Goal: Task Accomplishment & Management: Use online tool/utility

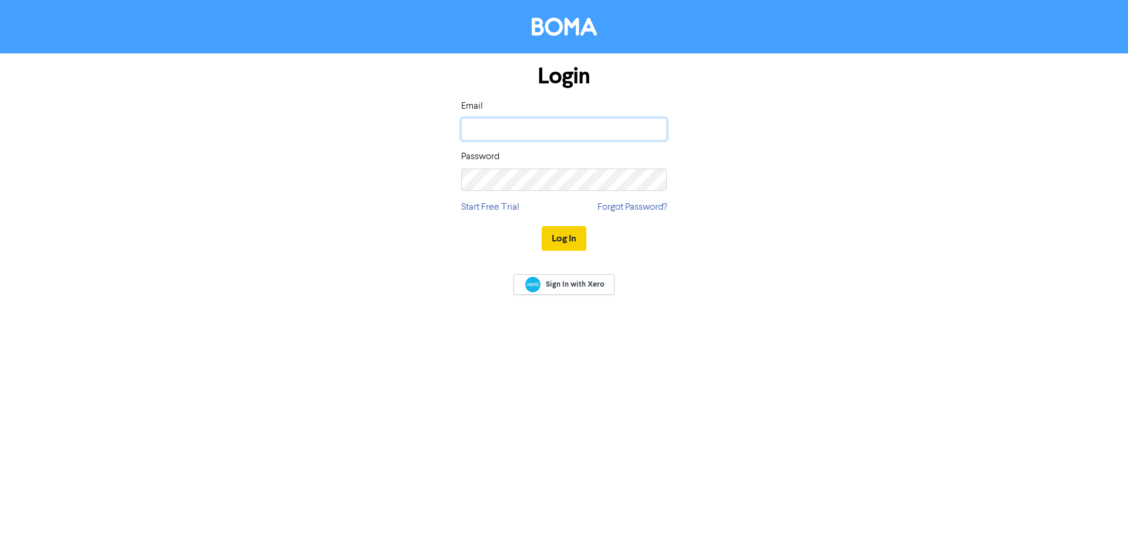
type input "[PERSON_NAME][EMAIL_ADDRESS][DOMAIN_NAME]"
click at [552, 240] on button "Log In" at bounding box center [564, 238] width 45 height 25
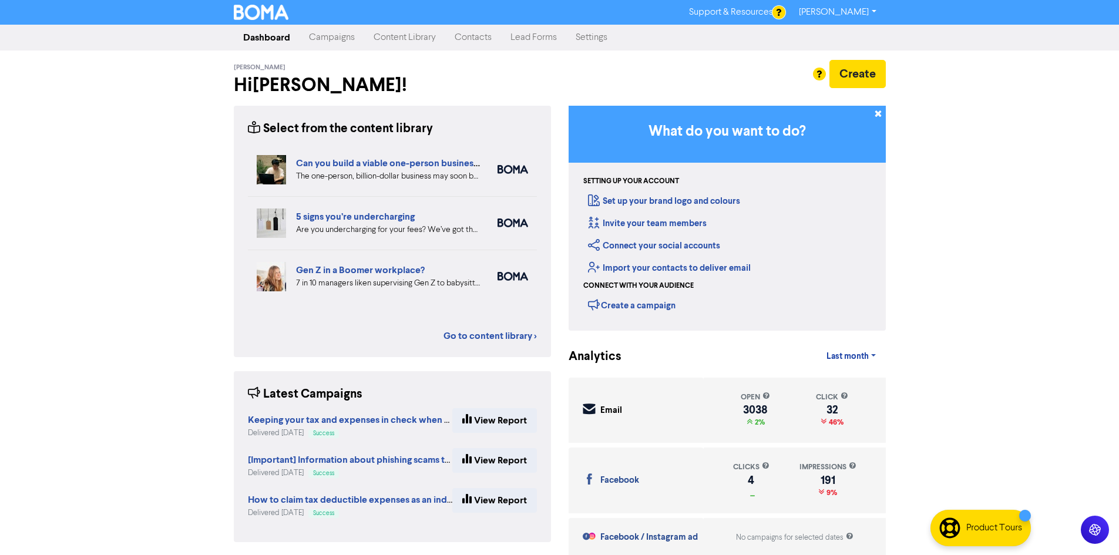
click at [393, 41] on link "Content Library" at bounding box center [404, 38] width 81 height 24
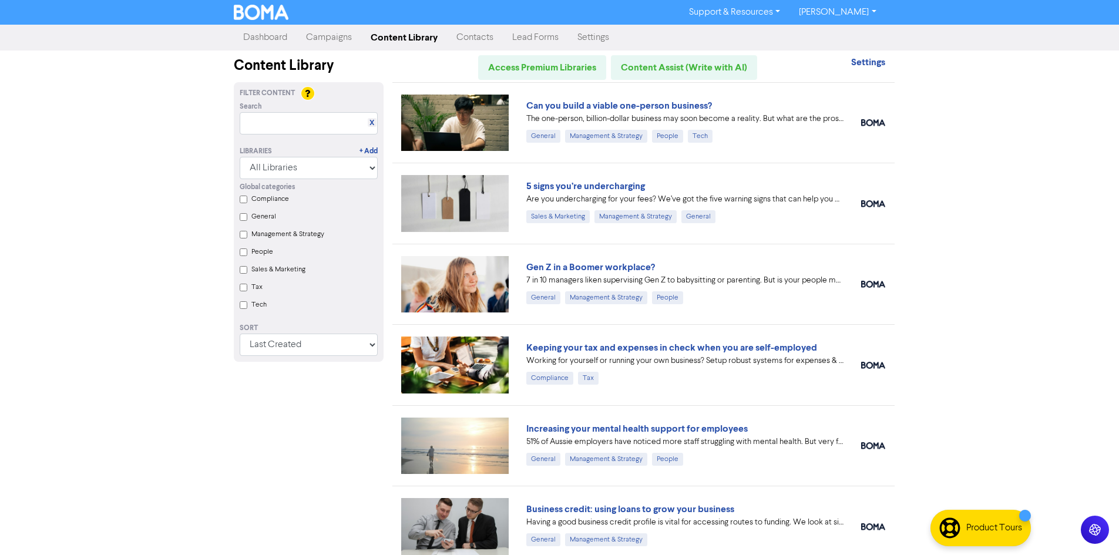
click at [254, 289] on label "Tax" at bounding box center [256, 287] width 11 height 11
click at [247, 289] on input "Tax" at bounding box center [244, 288] width 8 height 8
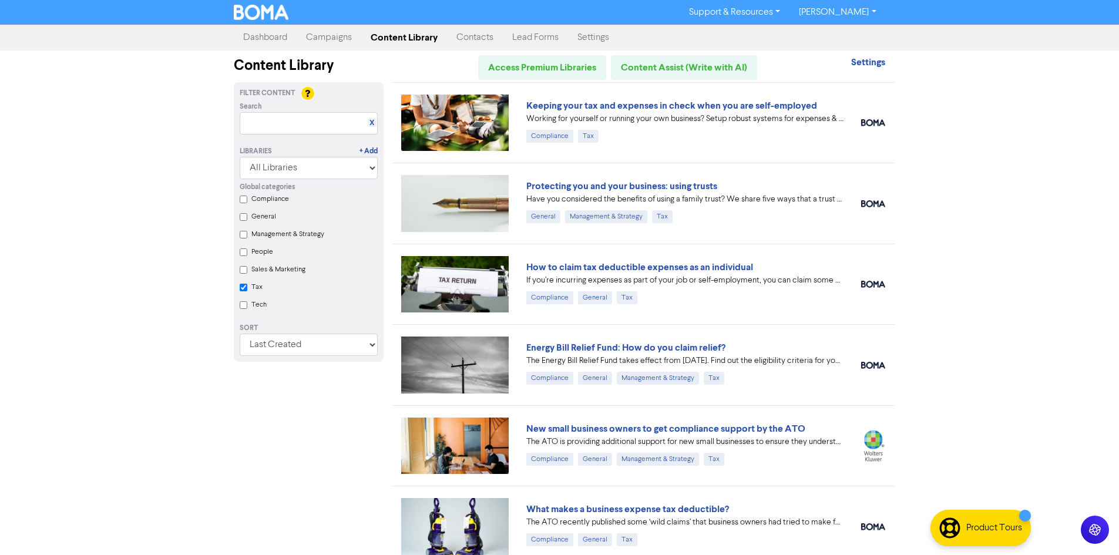
click at [257, 288] on label "Tax" at bounding box center [256, 287] width 11 height 11
click at [247, 288] on input "Tax" at bounding box center [244, 288] width 8 height 8
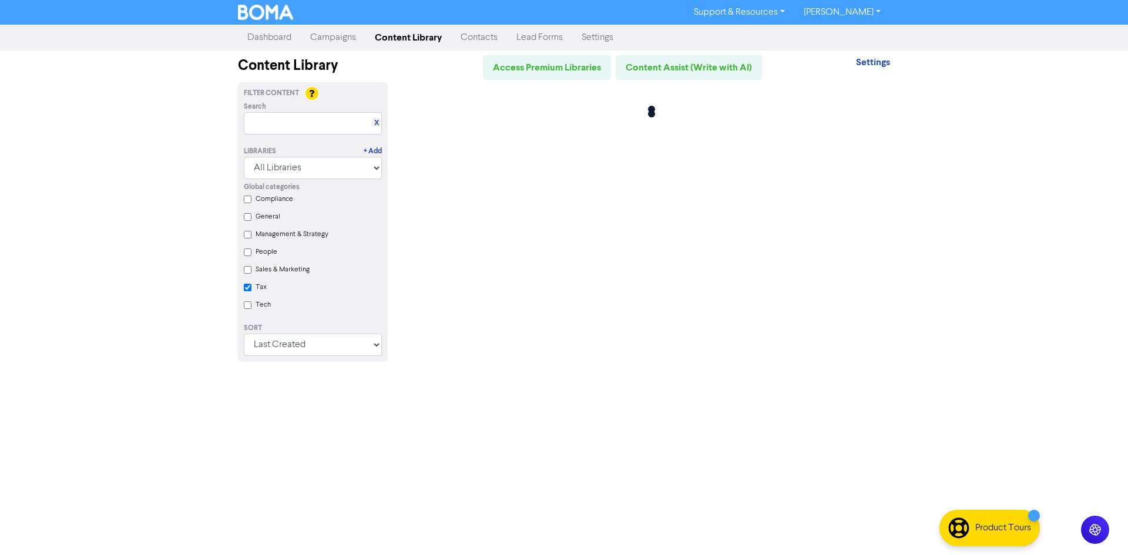
checkbox input "false"
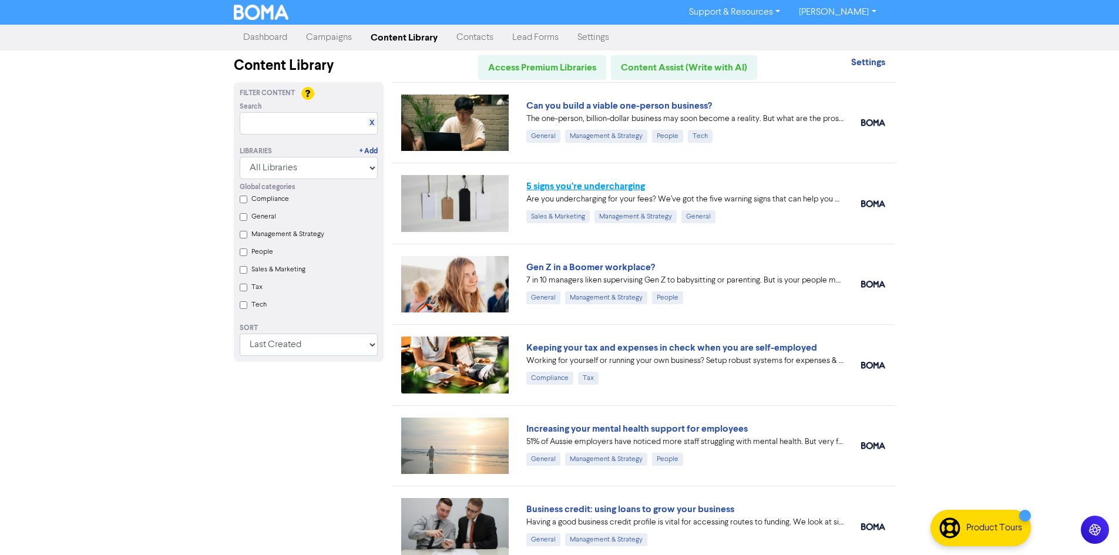
click at [596, 188] on link "5 signs you’re undercharging" at bounding box center [585, 186] width 119 height 12
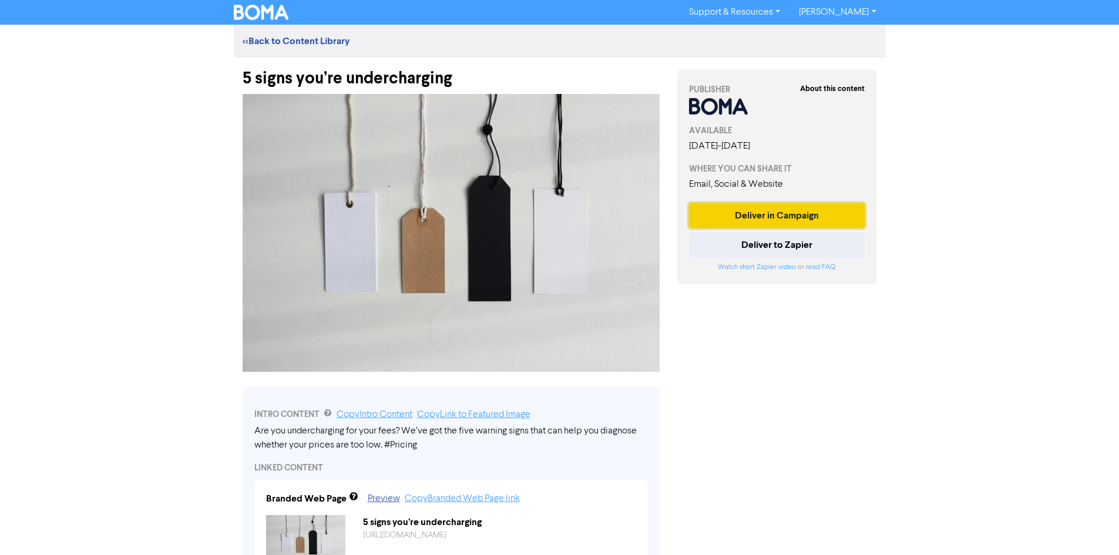
click at [753, 211] on button "Deliver in Campaign" at bounding box center [777, 215] width 176 height 25
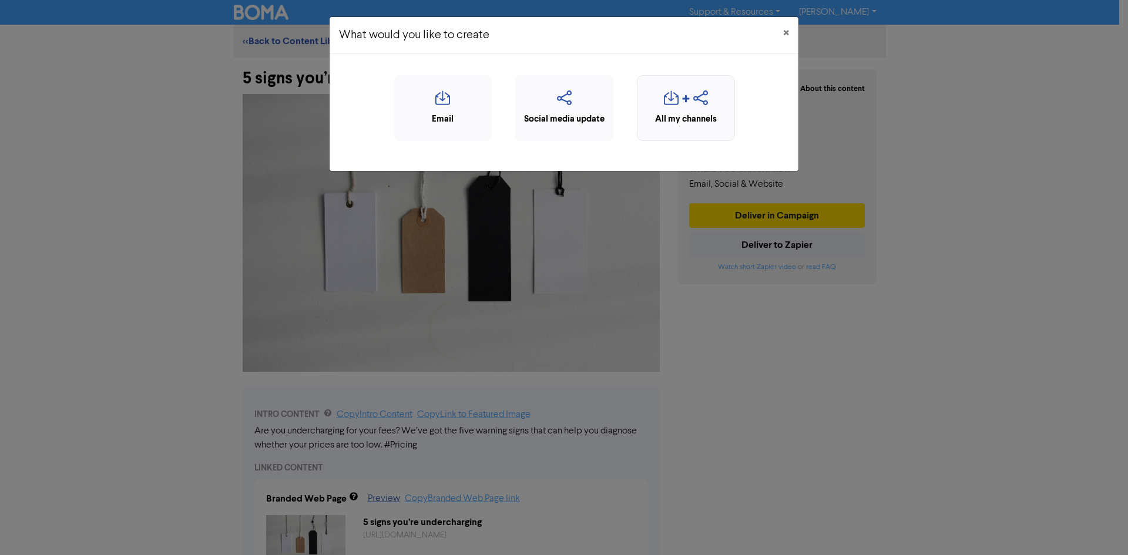
click at [693, 122] on div "All my channels" at bounding box center [685, 120] width 85 height 14
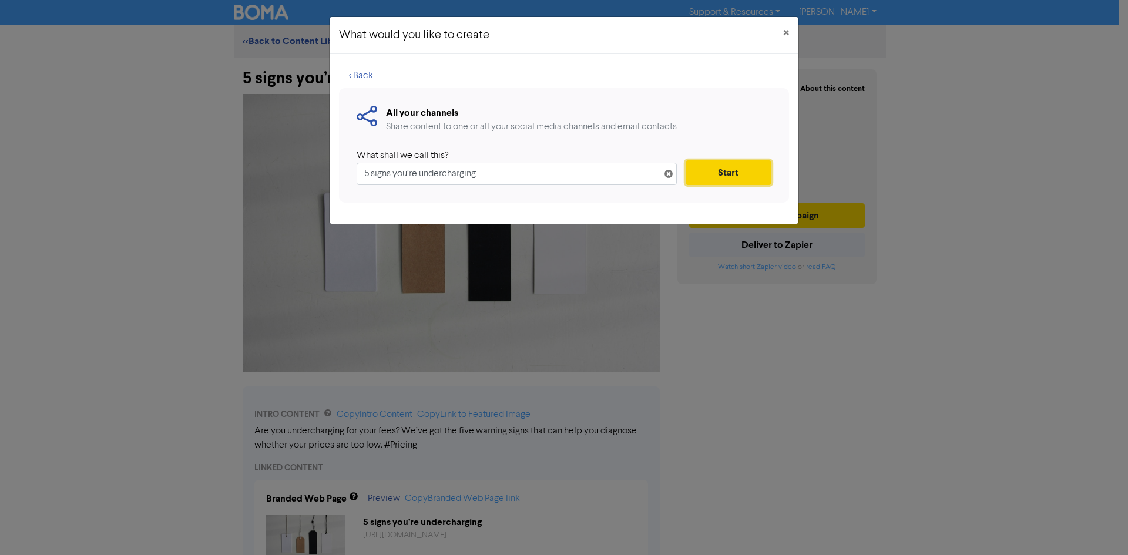
click at [745, 184] on button "Start" at bounding box center [729, 172] width 86 height 25
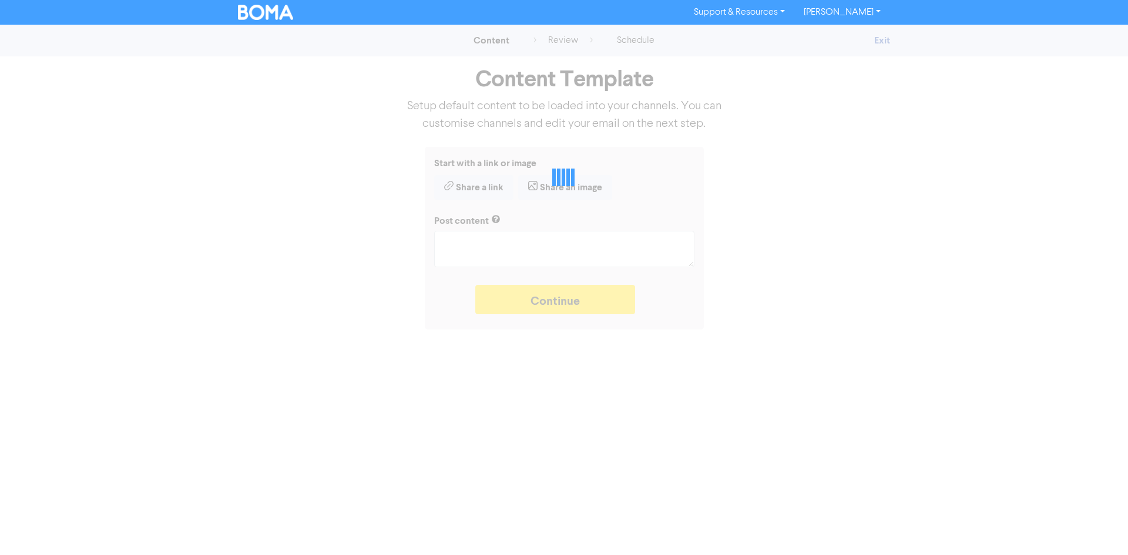
type textarea "x"
type textarea "Are you undercharging for your fees? We’ve got the five warning signs that can …"
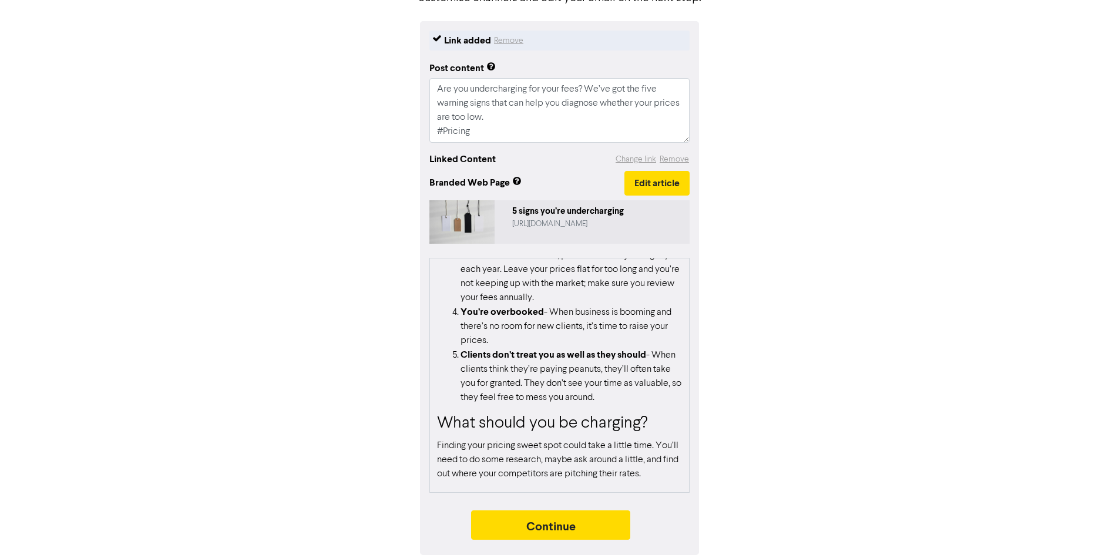
scroll to position [343, 0]
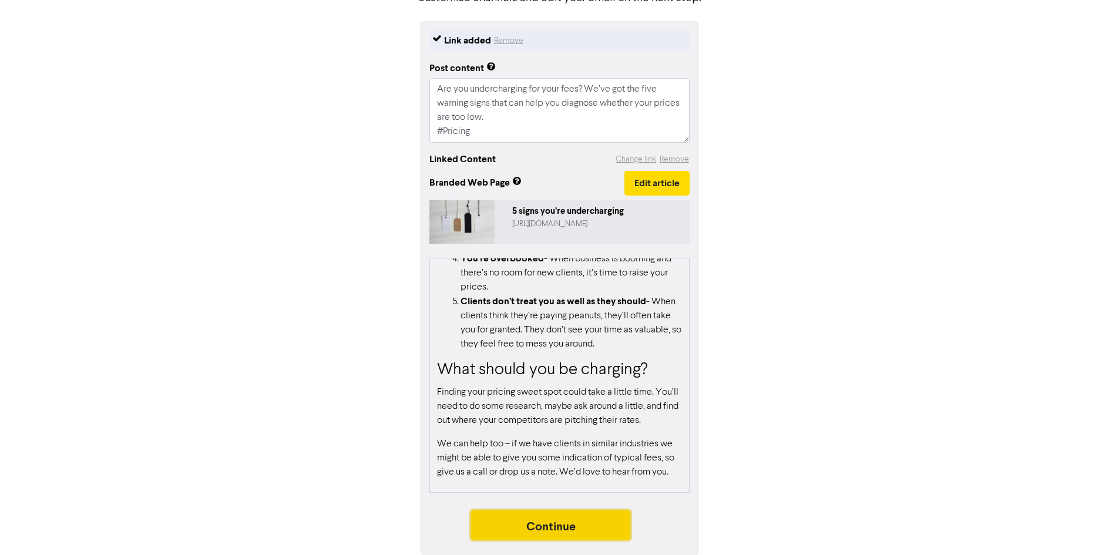
click at [575, 538] on button "Continue" at bounding box center [551, 525] width 160 height 29
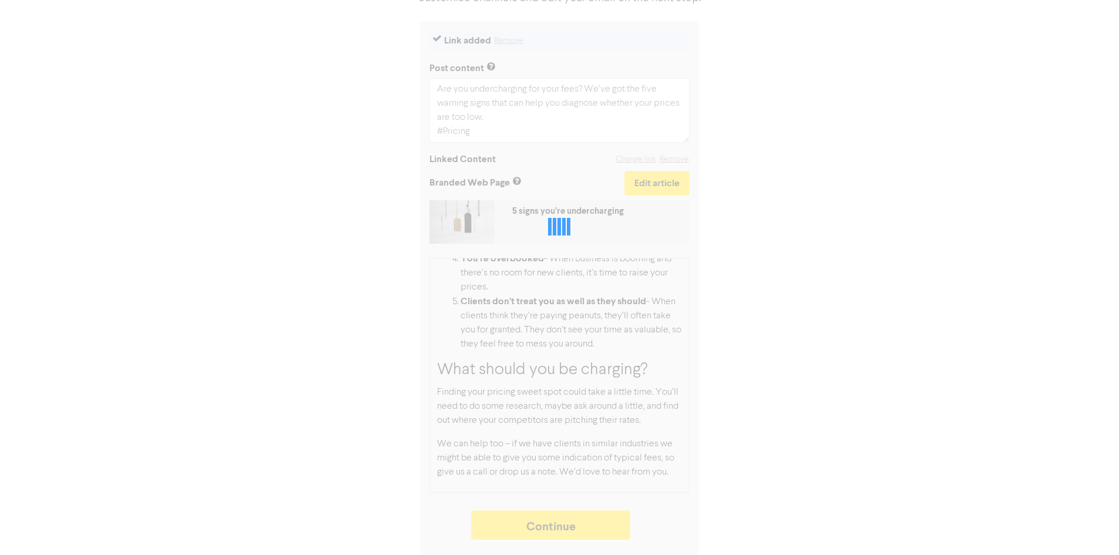
type textarea "x"
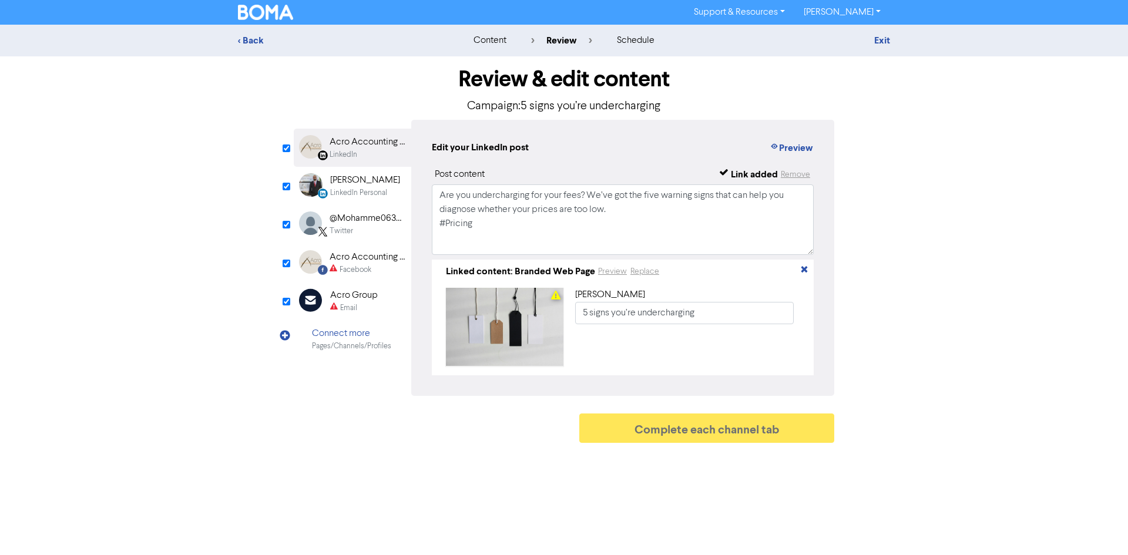
click at [356, 304] on div "Email" at bounding box center [348, 308] width 17 height 11
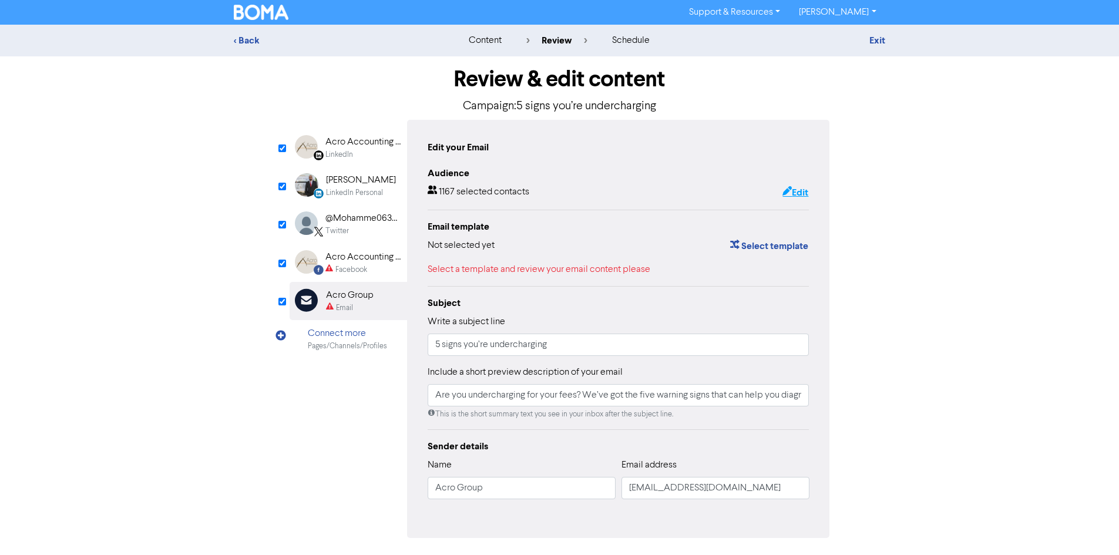
click at [799, 192] on button "Edit" at bounding box center [795, 192] width 27 height 15
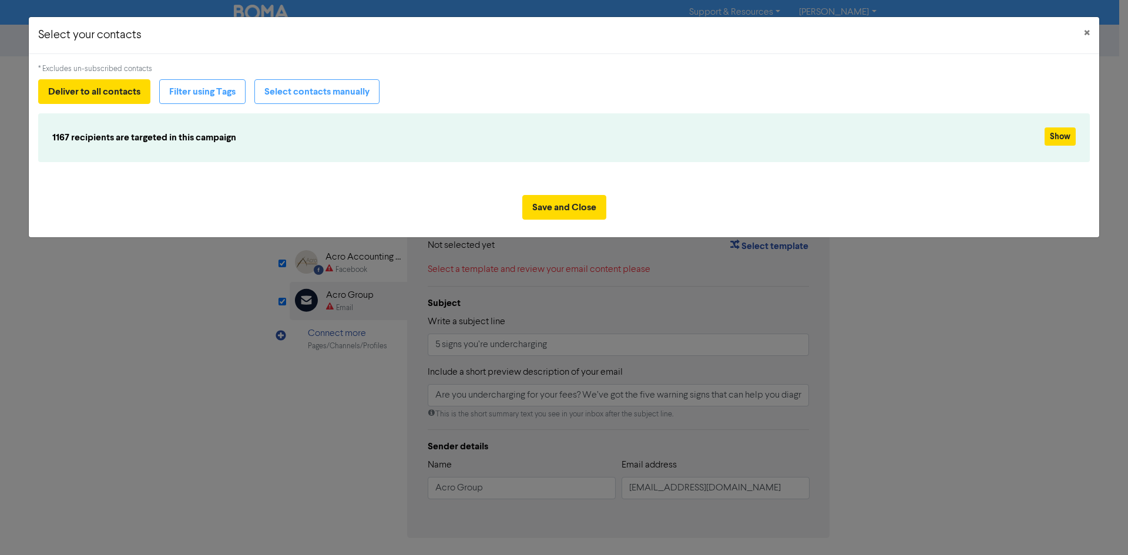
click at [200, 76] on div "* Excludes un-subscribed contacts Deliver to all contacts Filter using Tags Sel…" at bounding box center [564, 119] width 1052 height 113
click at [204, 88] on button "Filter using Tags" at bounding box center [202, 91] width 86 height 25
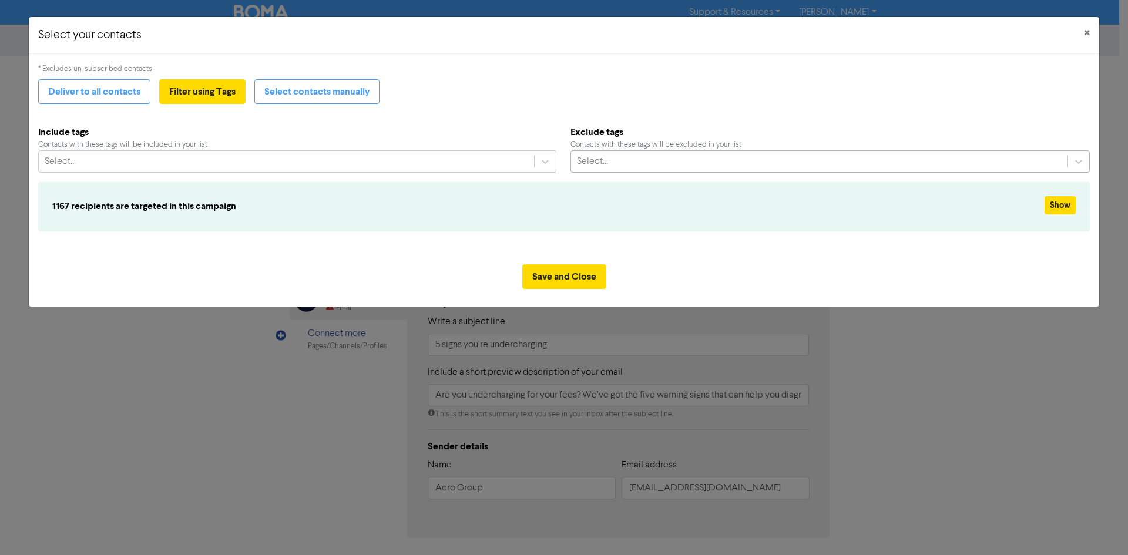
click at [574, 163] on div "Select..." at bounding box center [830, 161] width 520 height 22
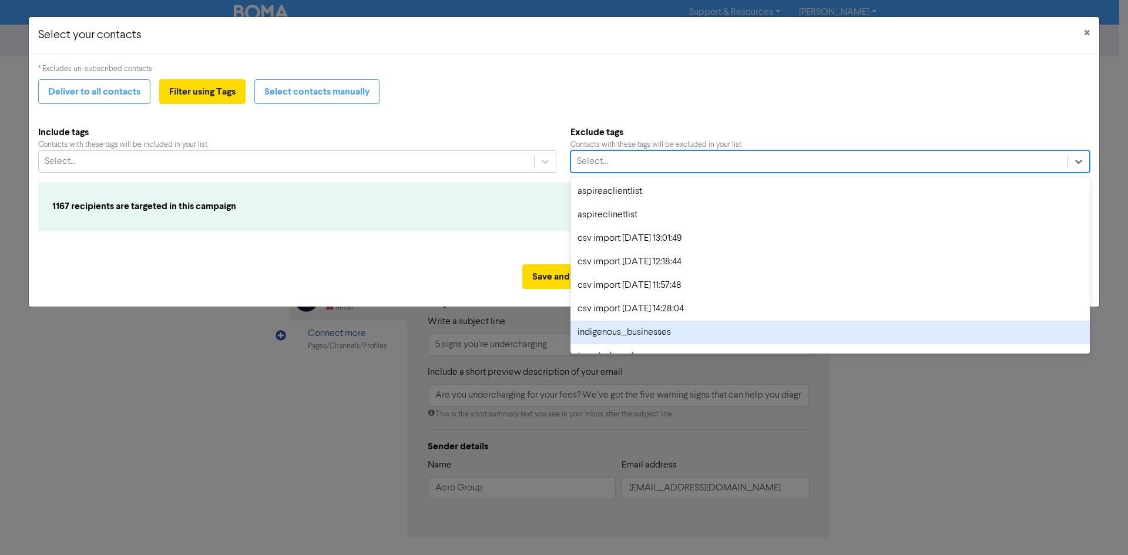
click at [631, 337] on div "indigenous_businesses" at bounding box center [830, 333] width 520 height 24
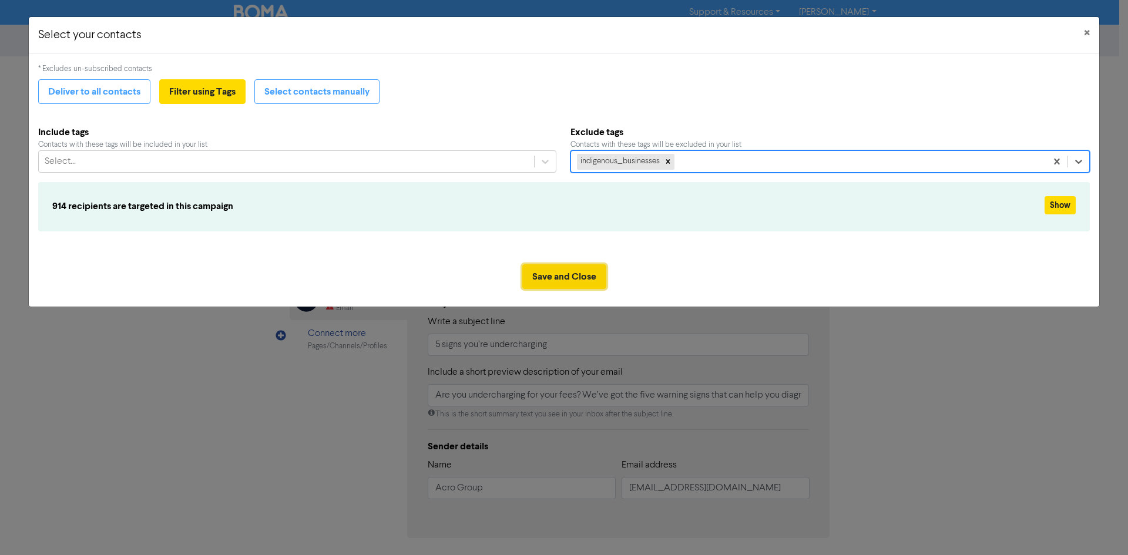
click at [538, 273] on button "Save and Close" at bounding box center [564, 276] width 84 height 25
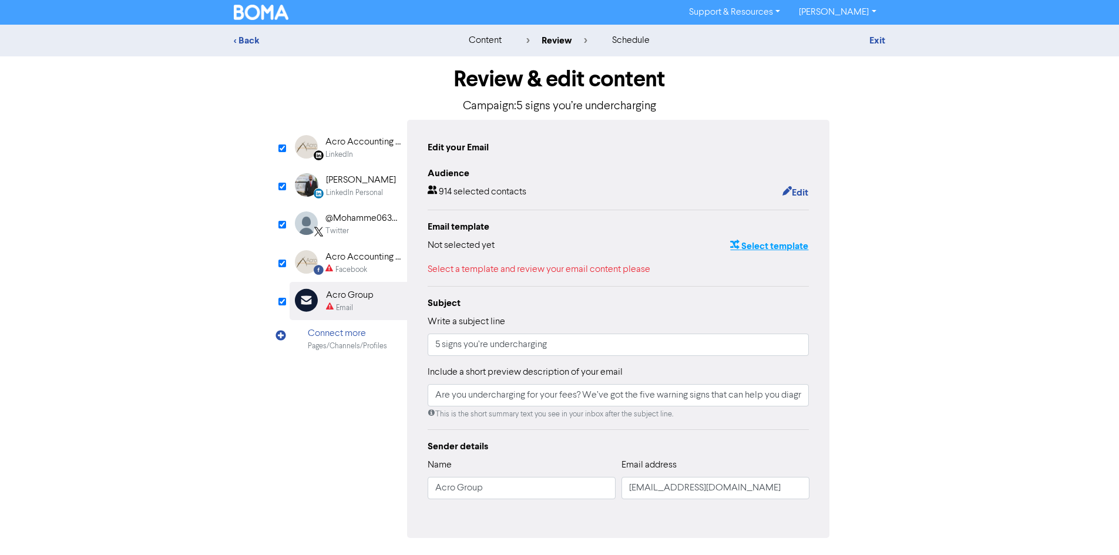
click at [757, 246] on button "Select template" at bounding box center [769, 246] width 79 height 15
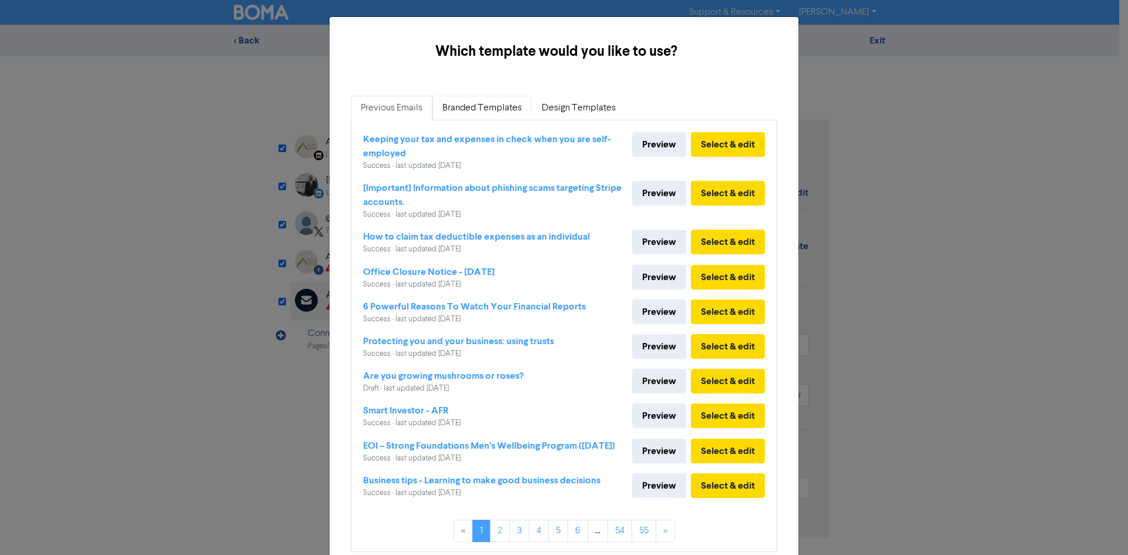
click at [458, 116] on link "Branded Templates" at bounding box center [481, 108] width 99 height 25
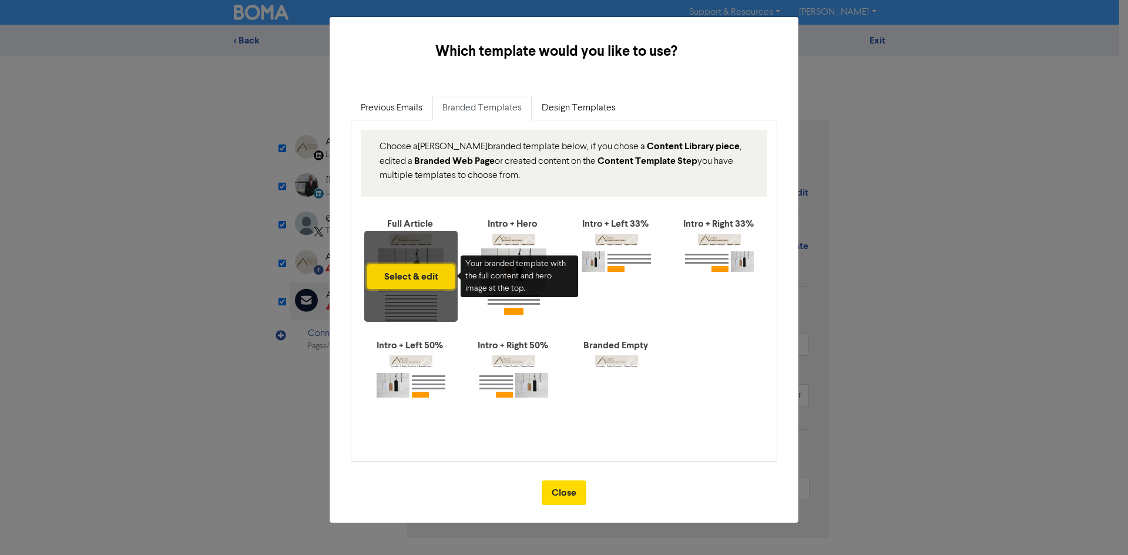
click at [412, 277] on button "Select & edit" at bounding box center [411, 276] width 88 height 25
type input "Are you undercharging for your fees? We’ve got the five warning signs that can …"
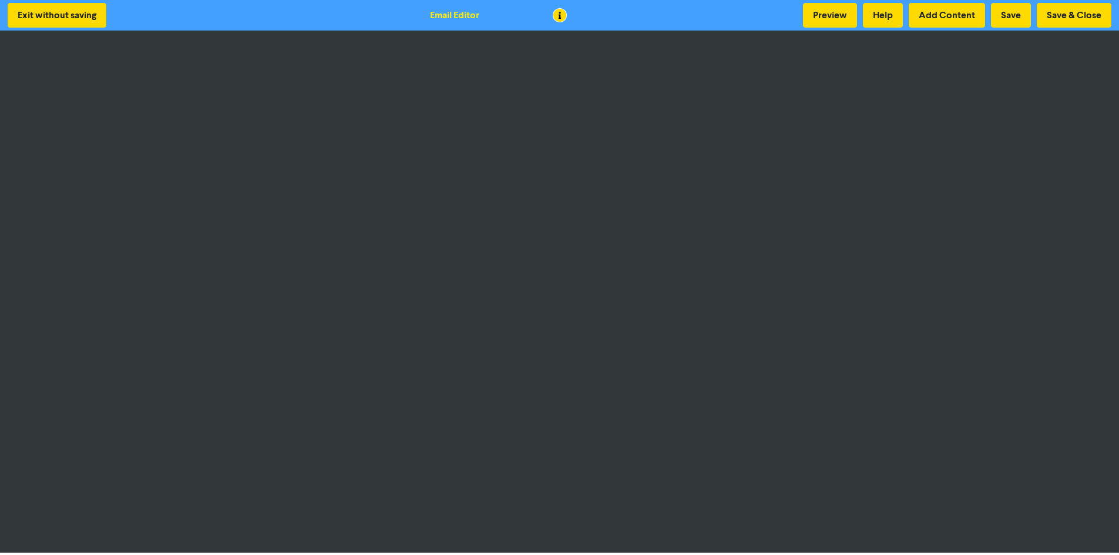
scroll to position [1, 0]
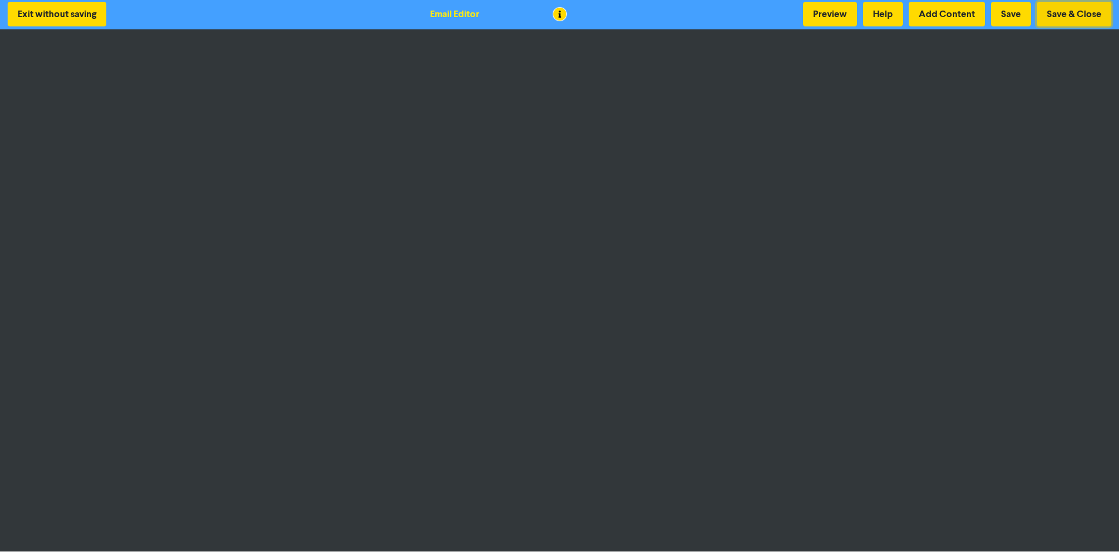
click at [1059, 8] on button "Save & Close" at bounding box center [1074, 14] width 75 height 25
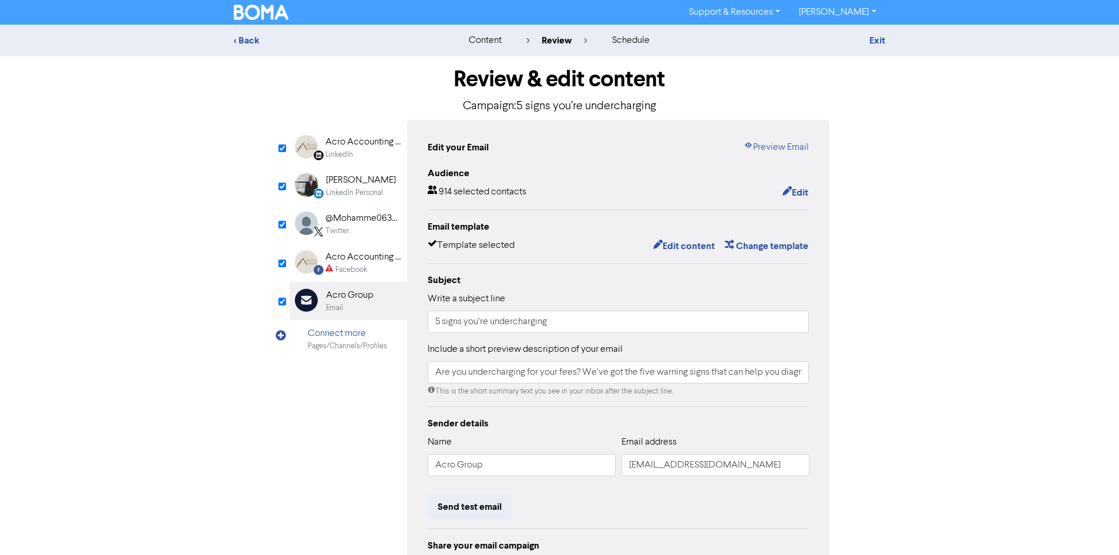
click at [353, 258] on div "Acro Accounting & Financial Planning" at bounding box center [362, 257] width 75 height 14
type input "Are you undercharging for your fees? We’ve got the five warning signs that can …"
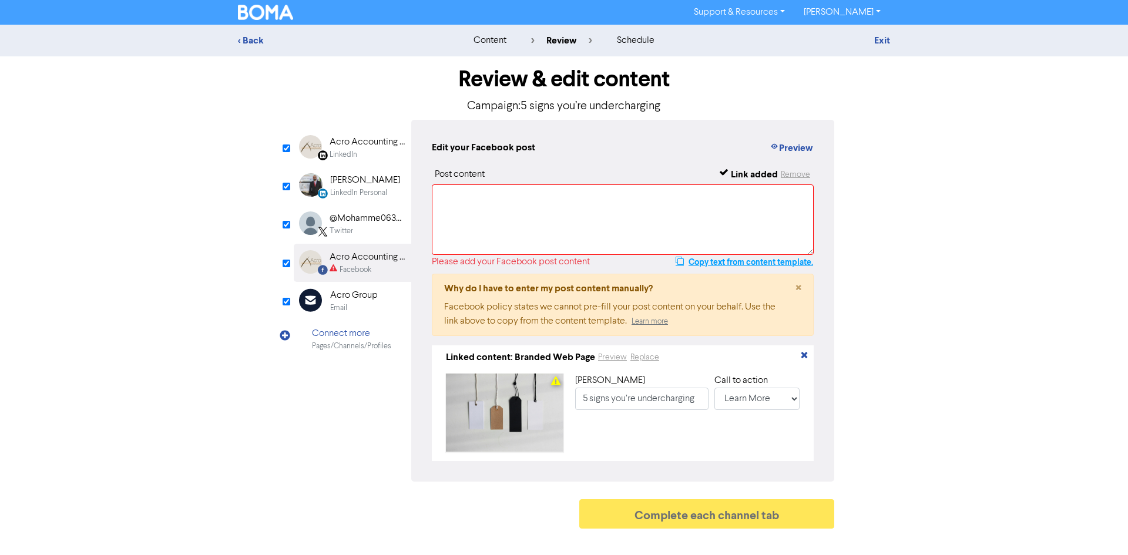
click at [760, 269] on button "Copy text from content template." at bounding box center [744, 262] width 139 height 14
click at [672, 224] on textarea at bounding box center [623, 219] width 382 height 71
paste textarea "Are you undercharging for your fees? We’ve got the five warning signs that can …"
type textarea "Are you undercharging for your fees? We’ve got the five warning signs that can …"
type input "Are you undercharging for your fees? We’ve got the five warning signs that can …"
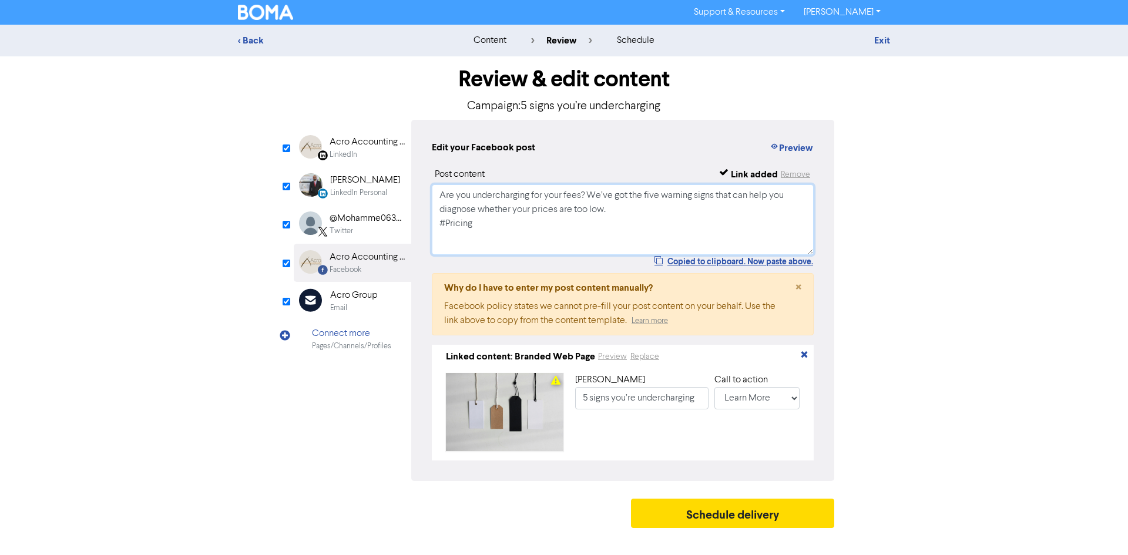
type textarea "Are you undercharging for your fees? We’ve got the five warning signs that can …"
click at [357, 312] on div "Email" at bounding box center [354, 308] width 48 height 11
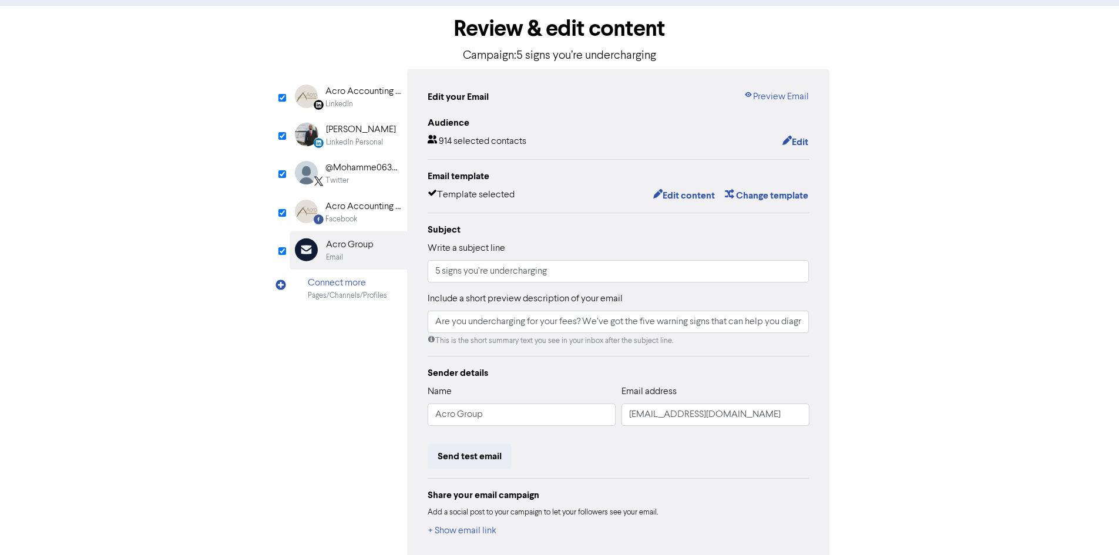
scroll to position [109, 0]
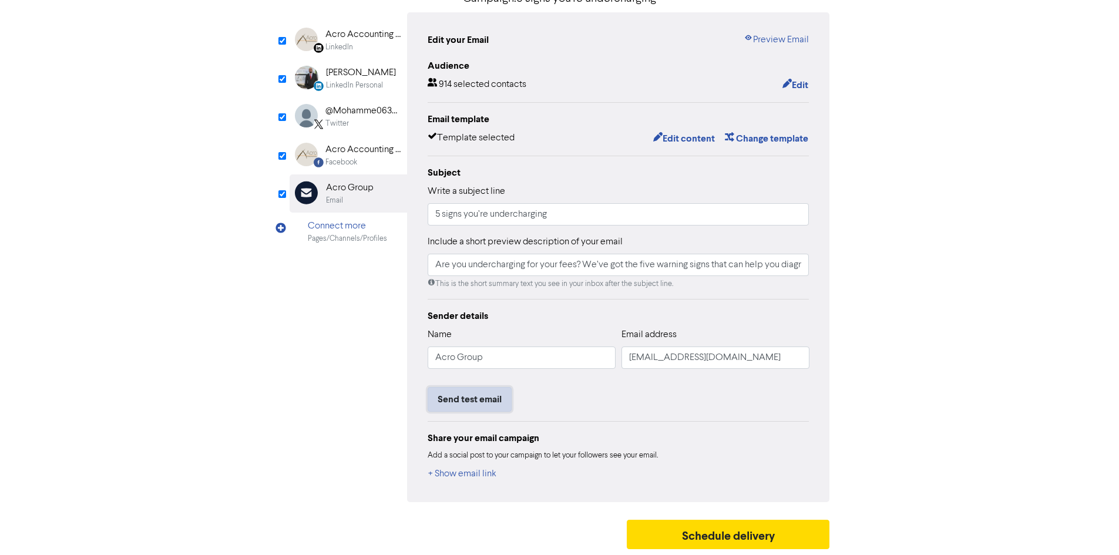
click at [481, 399] on button "Send test email" at bounding box center [470, 399] width 84 height 25
type input "Are you undercharging for your fees? We’ve got the five warning signs that can …"
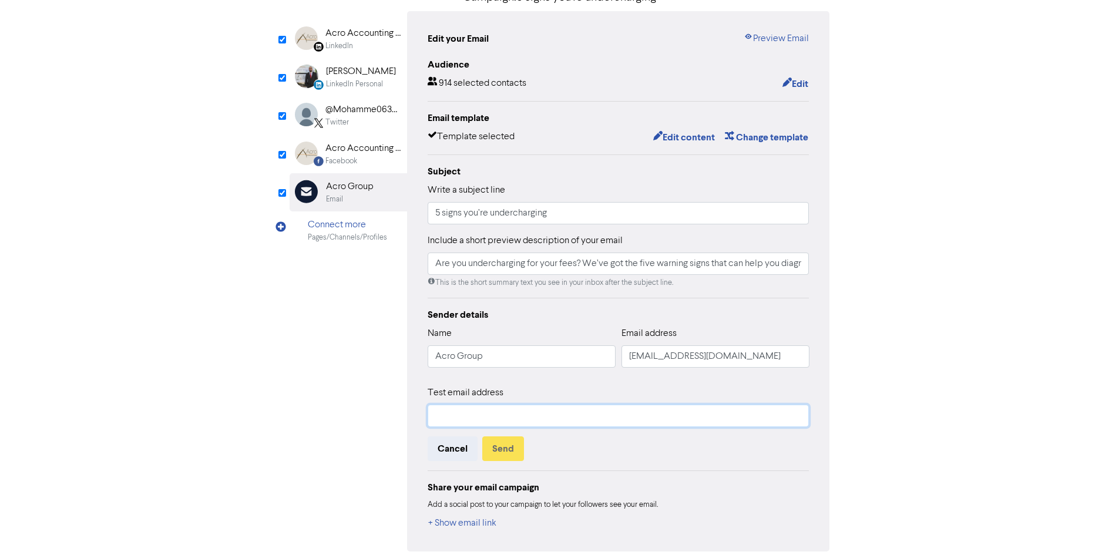
click at [493, 421] on input "text" at bounding box center [619, 416] width 382 height 22
type input "[PERSON_NAME][EMAIL_ADDRESS][DOMAIN_NAME]"
click at [512, 451] on button "Send" at bounding box center [503, 449] width 42 height 25
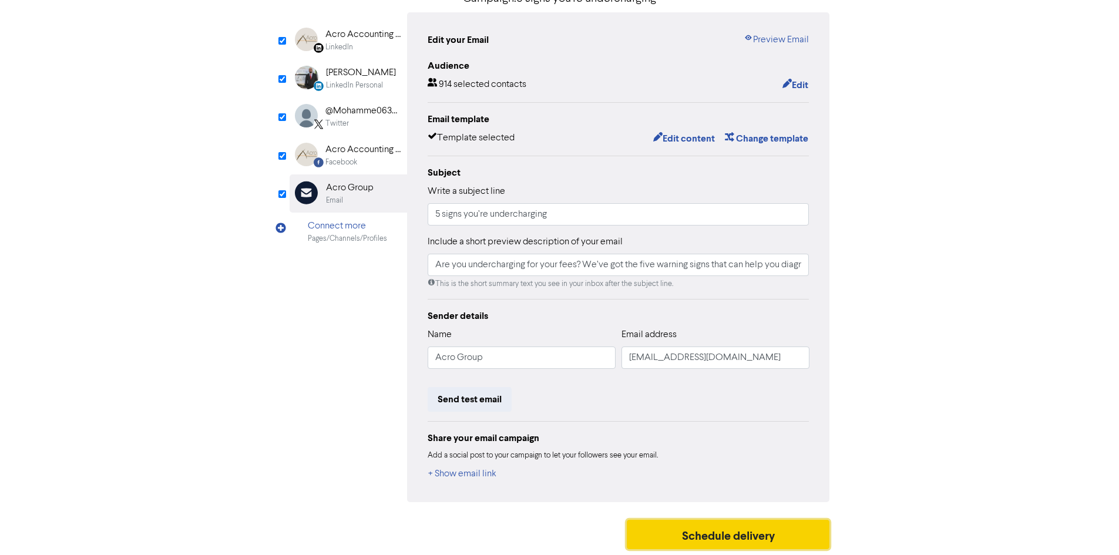
click at [723, 538] on button "Schedule delivery" at bounding box center [728, 534] width 203 height 29
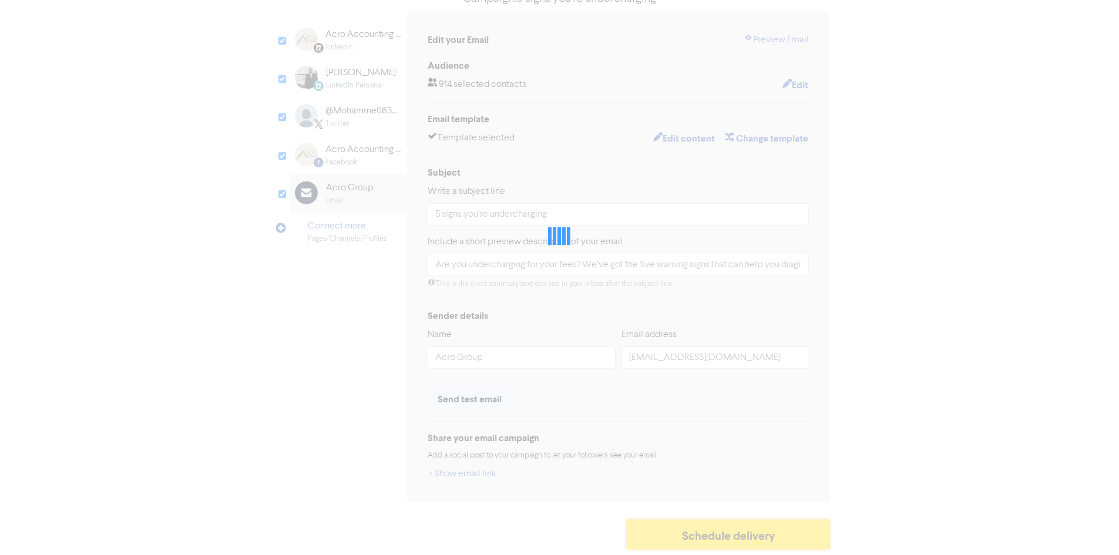
type input "Are you undercharging for your fees? We’ve got the five warning signs that can …"
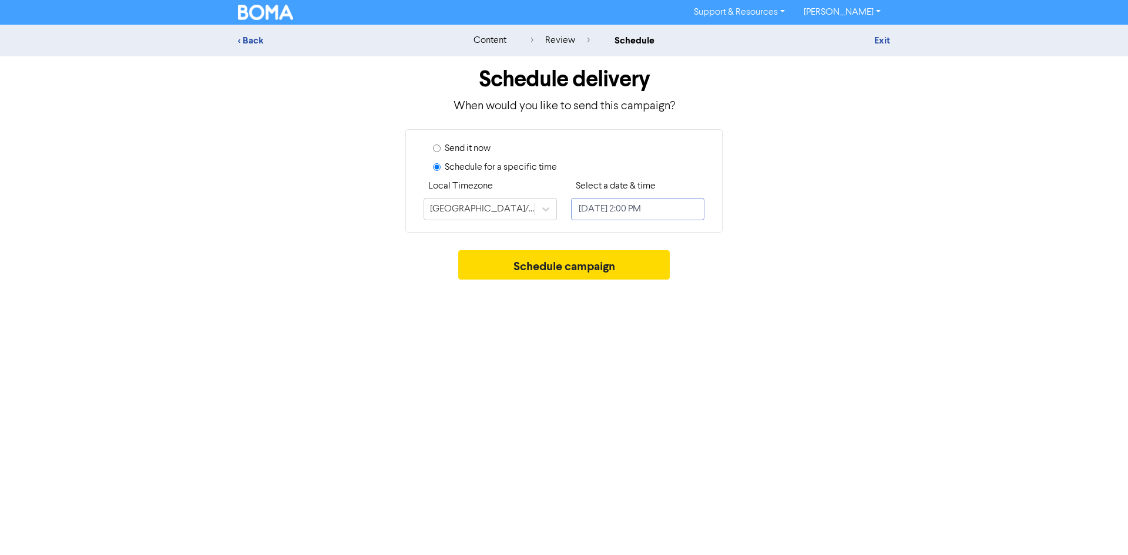
click at [630, 208] on input "[DATE] 2:00 PM" at bounding box center [637, 209] width 133 height 22
select select "7"
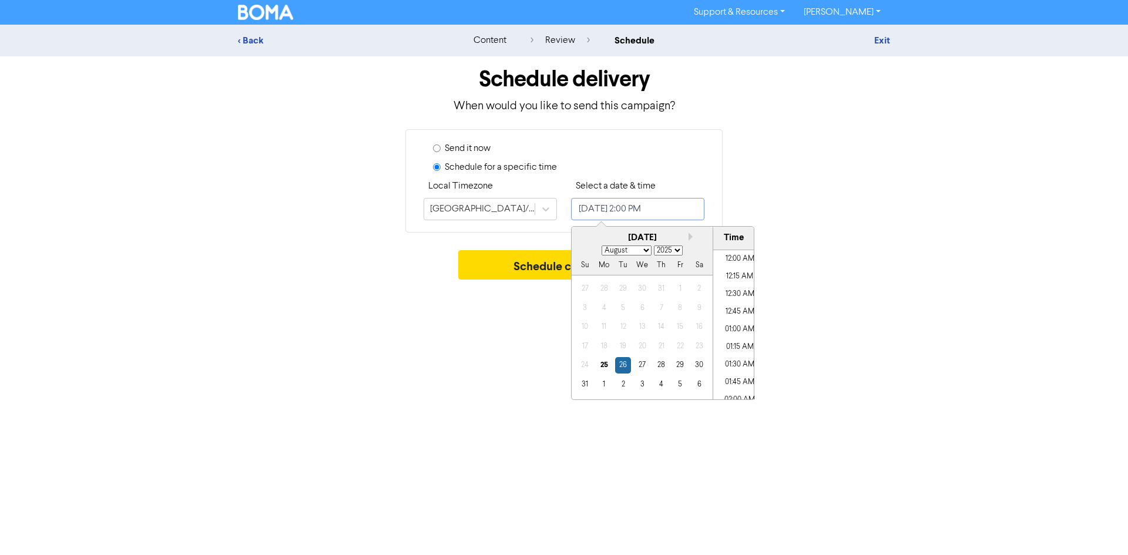
scroll to position [921, 0]
click at [695, 362] on div "30" at bounding box center [699, 365] width 16 height 16
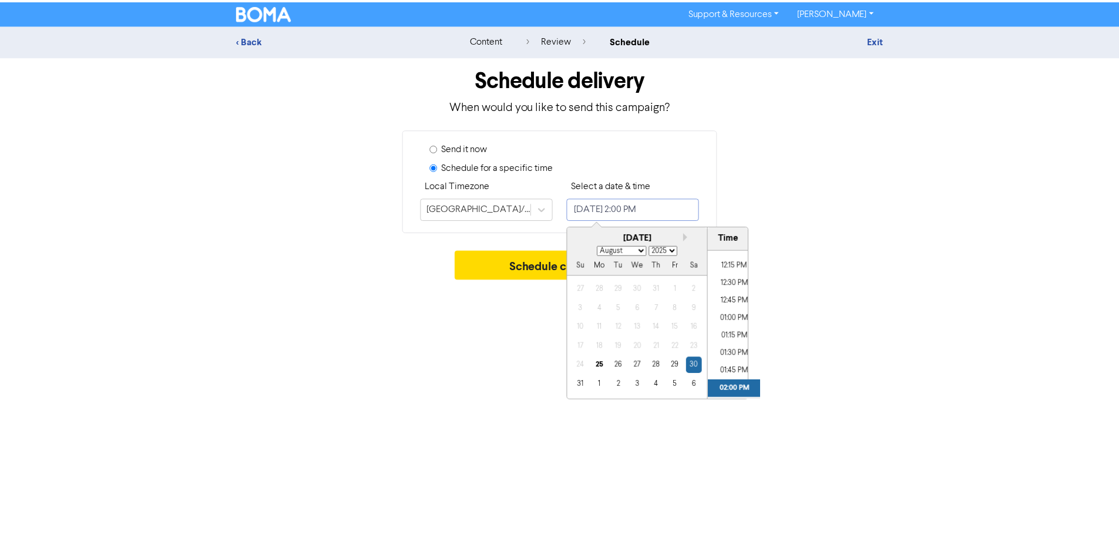
scroll to position [686, 0]
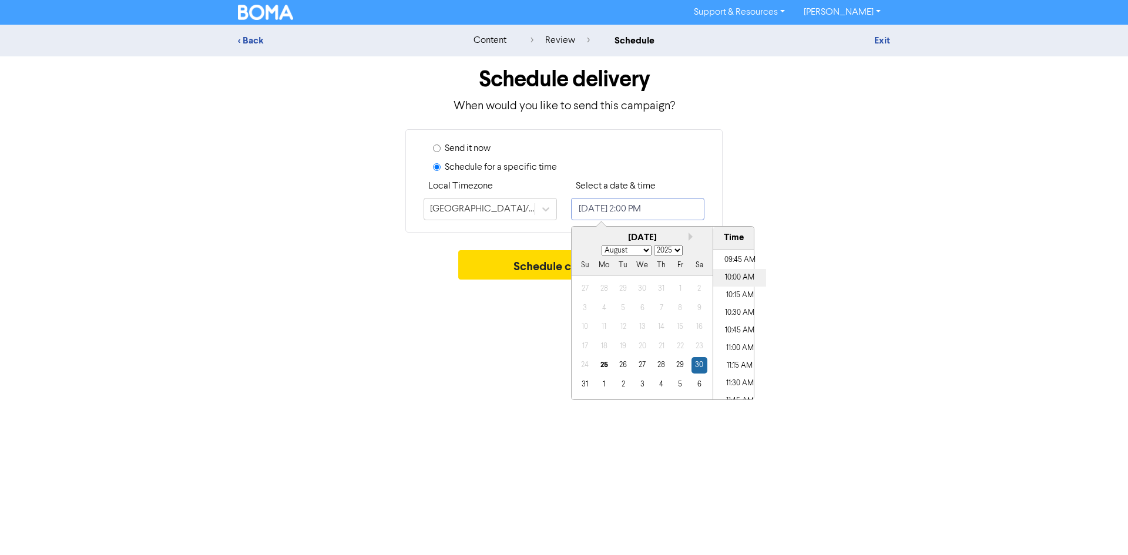
click at [743, 283] on li "10:00 AM" at bounding box center [739, 278] width 53 height 18
type input "[DATE] 10:00 AM"
click at [528, 278] on button "Schedule campaign" at bounding box center [564, 264] width 212 height 29
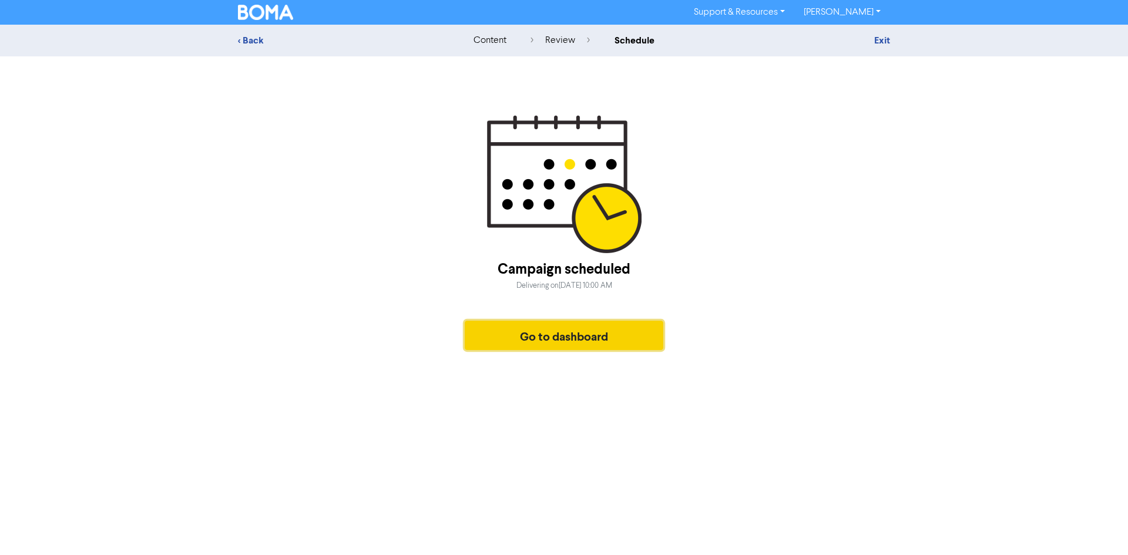
click at [531, 348] on button "Go to dashboard" at bounding box center [564, 335] width 199 height 29
